Goal: Complete application form

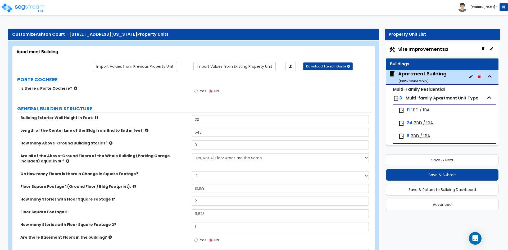
select select "1"
select select "7"
select select "2"
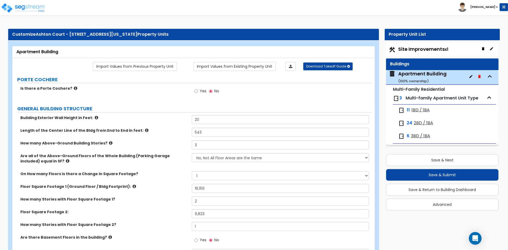
select select "7"
select select "1"
select select "2"
select select "1"
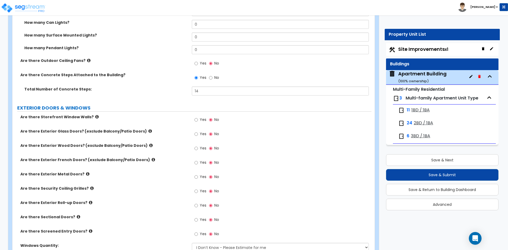
click at [141, 217] on label "Are there Sectional Doors?" at bounding box center [104, 216] width 168 height 5
click at [111, 190] on label "Are there Security Coiling Grilles?" at bounding box center [104, 188] width 168 height 5
click at [129, 48] on label "How many Pendant Lights?" at bounding box center [106, 47] width 164 height 5
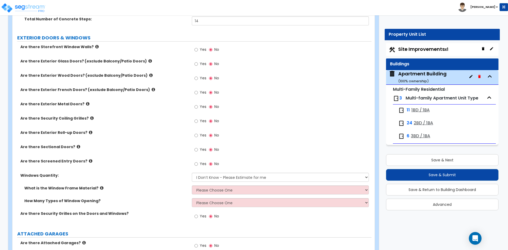
scroll to position [636, 0]
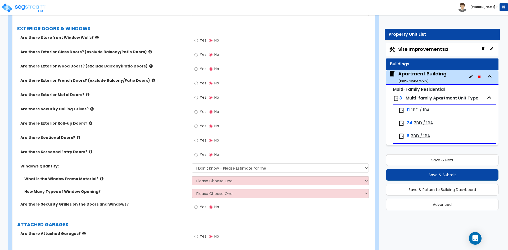
click at [319, 122] on div "Yes No" at bounding box center [282, 128] width 180 height 14
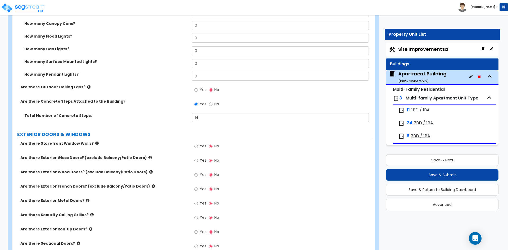
click at [163, 108] on div "Are there Concrete Steps Attached to the Building? Yes No" at bounding box center [191, 106] width 359 height 14
click at [128, 50] on label "How many Can Lights?" at bounding box center [106, 48] width 164 height 5
